Goal: Find specific page/section: Find specific page/section

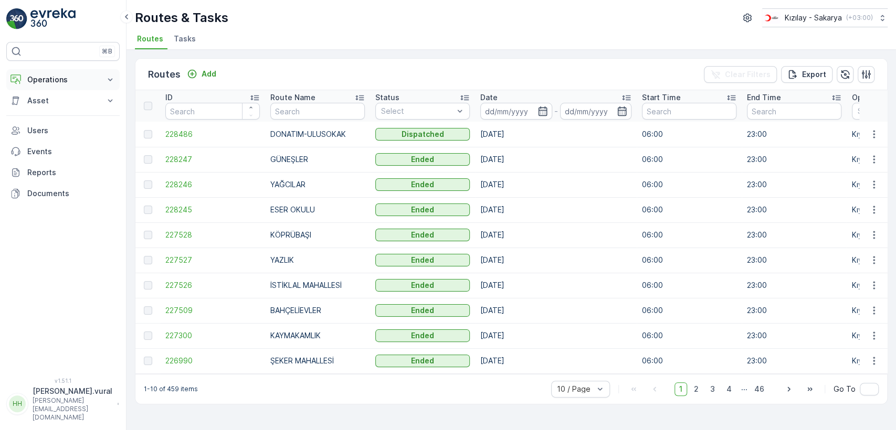
click at [72, 86] on button "Operations" at bounding box center [62, 79] width 113 height 21
click at [72, 142] on link "Cockpit" at bounding box center [71, 141] width 97 height 15
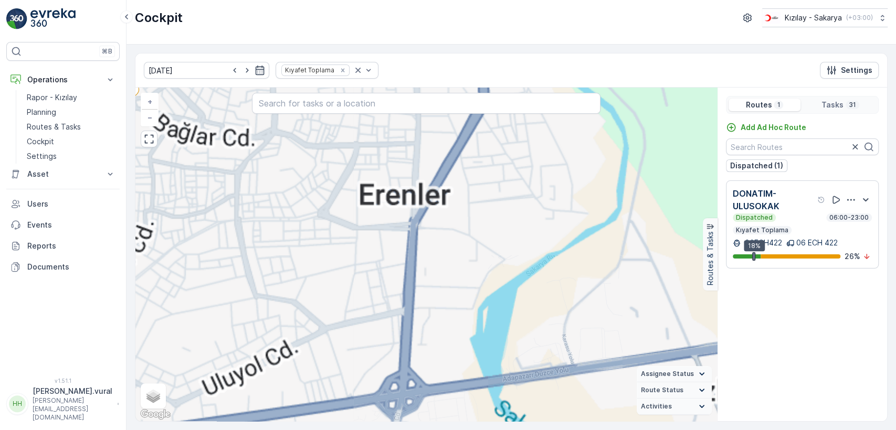
drag, startPoint x: 328, startPoint y: 168, endPoint x: 422, endPoint y: 280, distance: 145.6
click at [422, 280] on div "2 2 2 + − Satellite Roadmap Terrain Hybrid Leaflet Keyboard shortcuts Map Data …" at bounding box center [425, 255] width 581 height 334
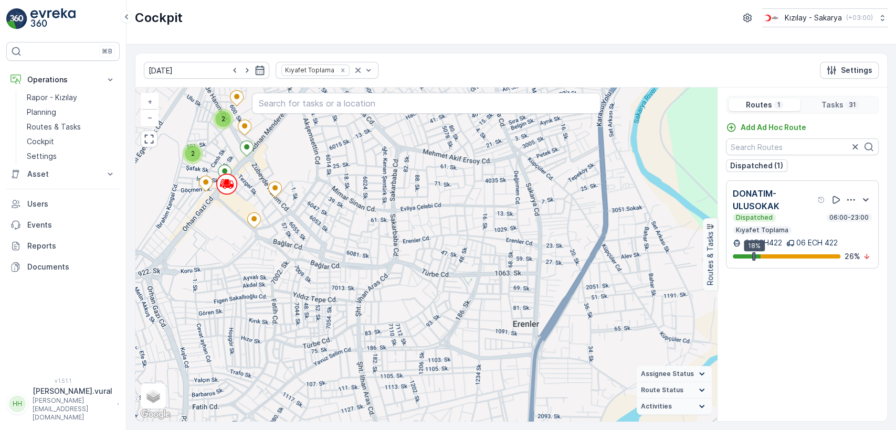
drag, startPoint x: 337, startPoint y: 247, endPoint x: 386, endPoint y: 270, distance: 54.2
click at [395, 271] on div "2 2 2 + − Satellite Roadmap Terrain Hybrid Leaflet Keyboard shortcuts Map Data …" at bounding box center [425, 255] width 581 height 334
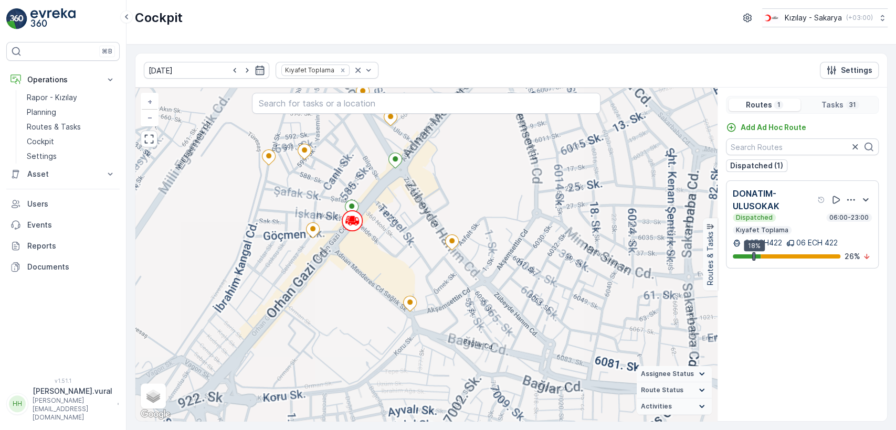
drag, startPoint x: 268, startPoint y: 257, endPoint x: 278, endPoint y: 345, distance: 89.2
click at [278, 345] on div "2 2 2 + − Satellite Roadmap Terrain Hybrid Leaflet Keyboard shortcuts Map Data …" at bounding box center [425, 255] width 581 height 334
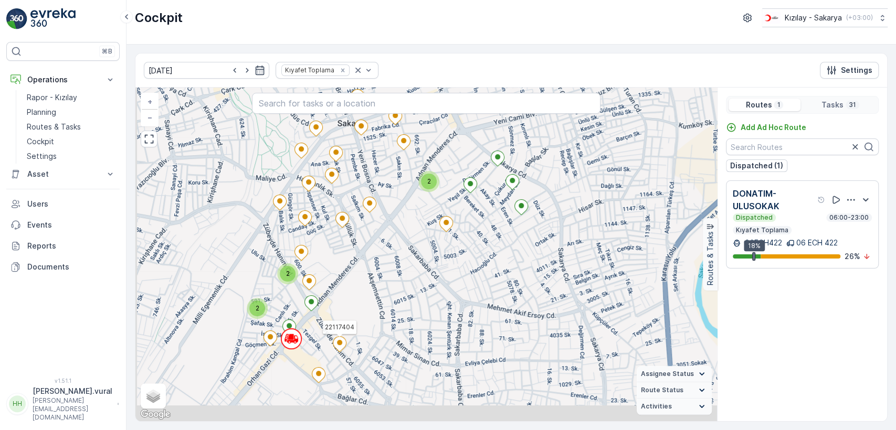
drag, startPoint x: 338, startPoint y: 348, endPoint x: 387, endPoint y: 273, distance: 89.5
click at [346, 337] on icon at bounding box center [339, 344] width 13 height 15
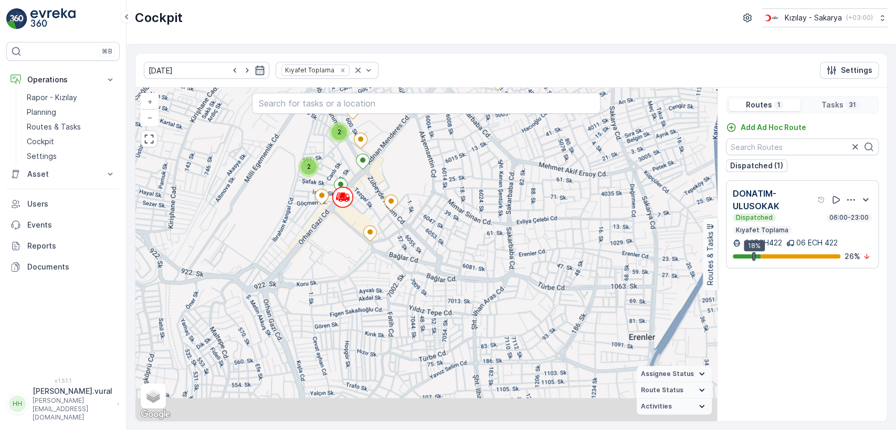
drag, startPoint x: 485, startPoint y: 372, endPoint x: 430, endPoint y: 280, distance: 107.1
click at [430, 280] on div "2 2 2 + − Satellite Roadmap Terrain Hybrid Leaflet Keyboard shortcuts Map Data …" at bounding box center [425, 255] width 581 height 334
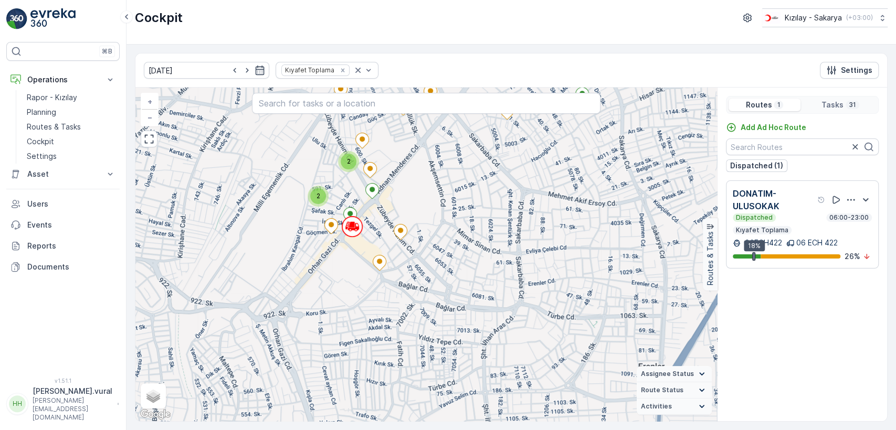
drag, startPoint x: 334, startPoint y: 250, endPoint x: 357, endPoint y: 331, distance: 84.5
click at [357, 331] on div "2 2 2 + − Satellite Roadmap Terrain Hybrid Leaflet Keyboard shortcuts Map Data …" at bounding box center [425, 255] width 581 height 334
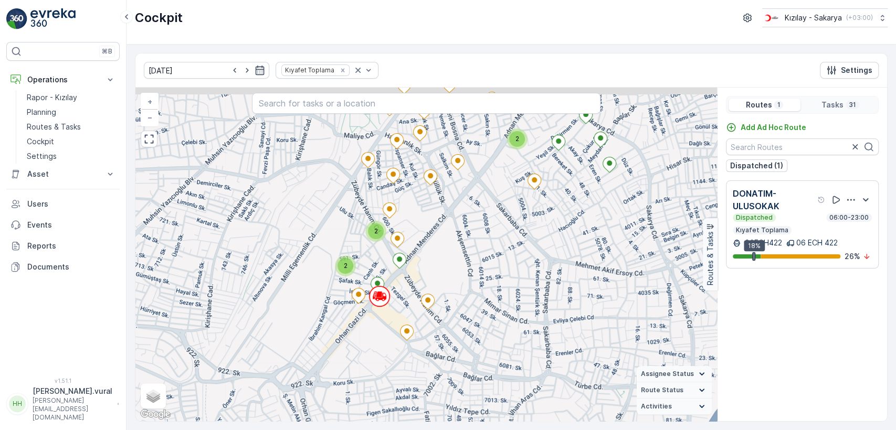
drag, startPoint x: 440, startPoint y: 238, endPoint x: 454, endPoint y: 271, distance: 36.2
click at [454, 271] on div "2 2 2 + − Satellite Roadmap Terrain Hybrid Leaflet Keyboard shortcuts Map Data …" at bounding box center [425, 255] width 581 height 334
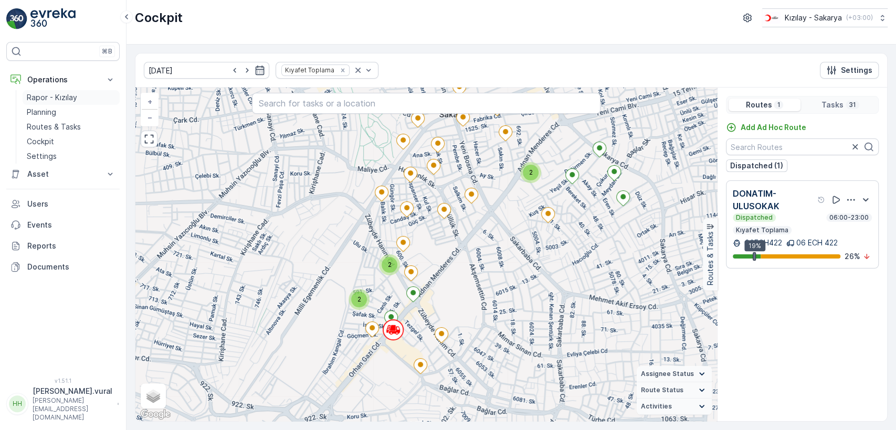
click at [75, 100] on p "Rapor - Kızılay" at bounding box center [52, 97] width 50 height 10
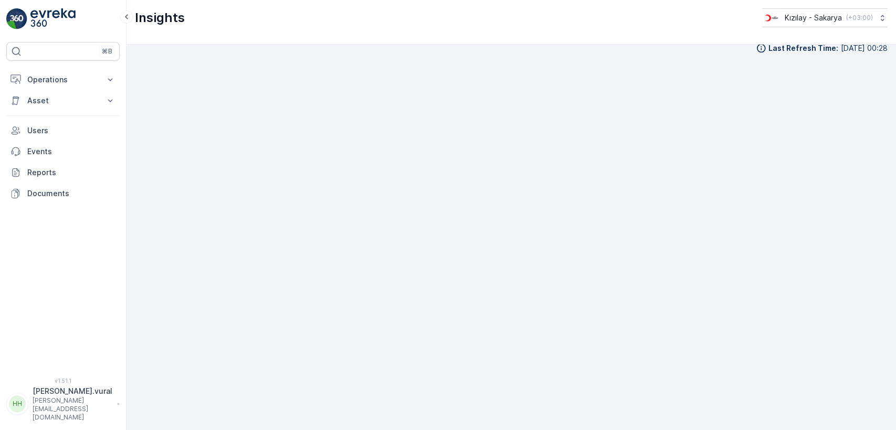
scroll to position [12, 0]
click at [58, 78] on p "Operations" at bounding box center [62, 79] width 71 height 10
click at [61, 125] on p "Routes & Tasks" at bounding box center [54, 127] width 54 height 10
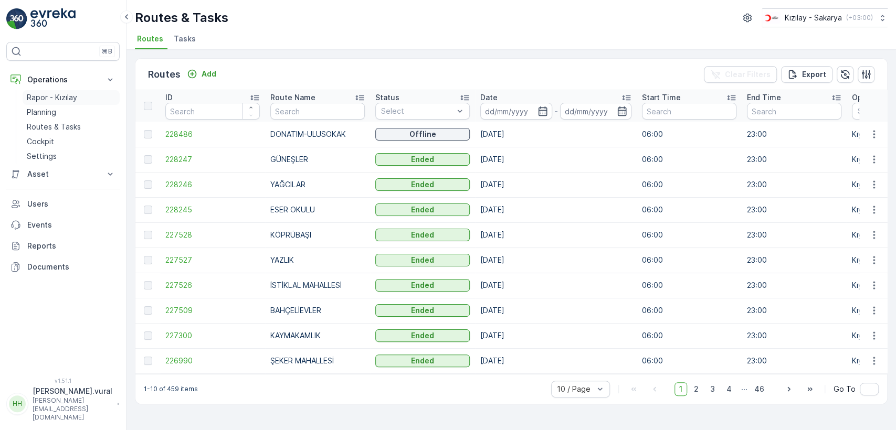
click at [60, 93] on p "Rapor - Kızılay" at bounding box center [52, 97] width 50 height 10
